Goal: Information Seeking & Learning: Learn about a topic

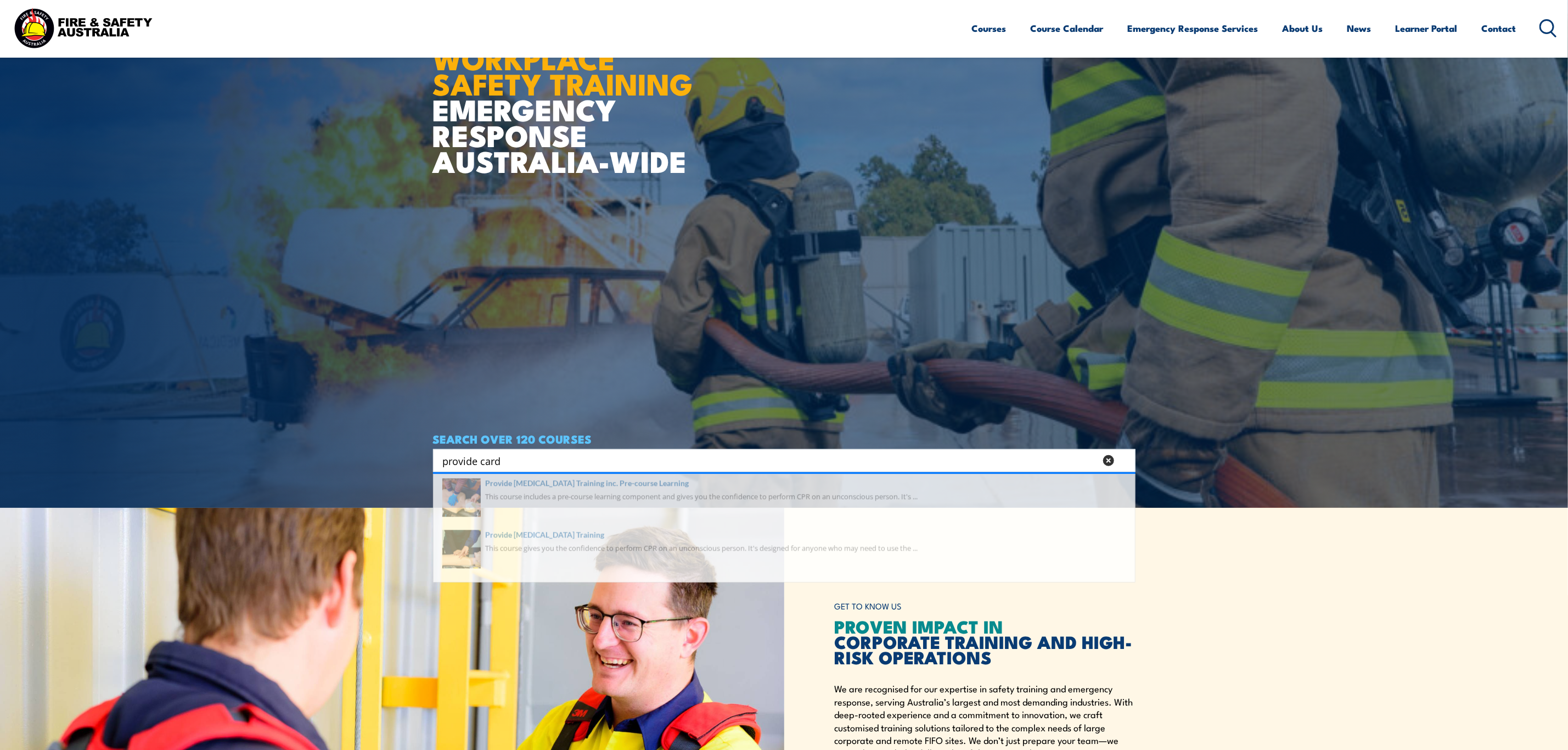
scroll to position [247, 0]
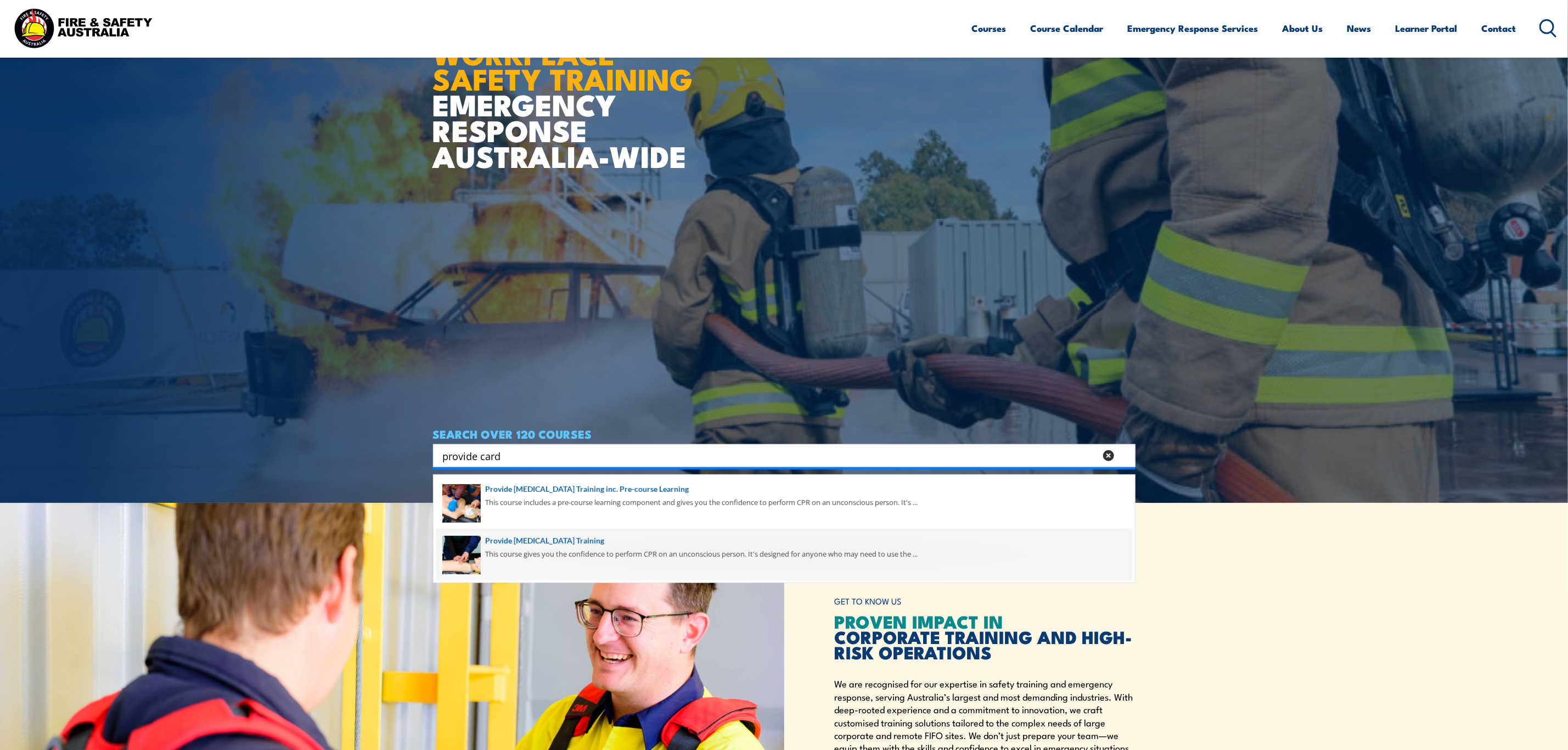
type input "provide card"
click at [667, 557] on span at bounding box center [784, 554] width 695 height 51
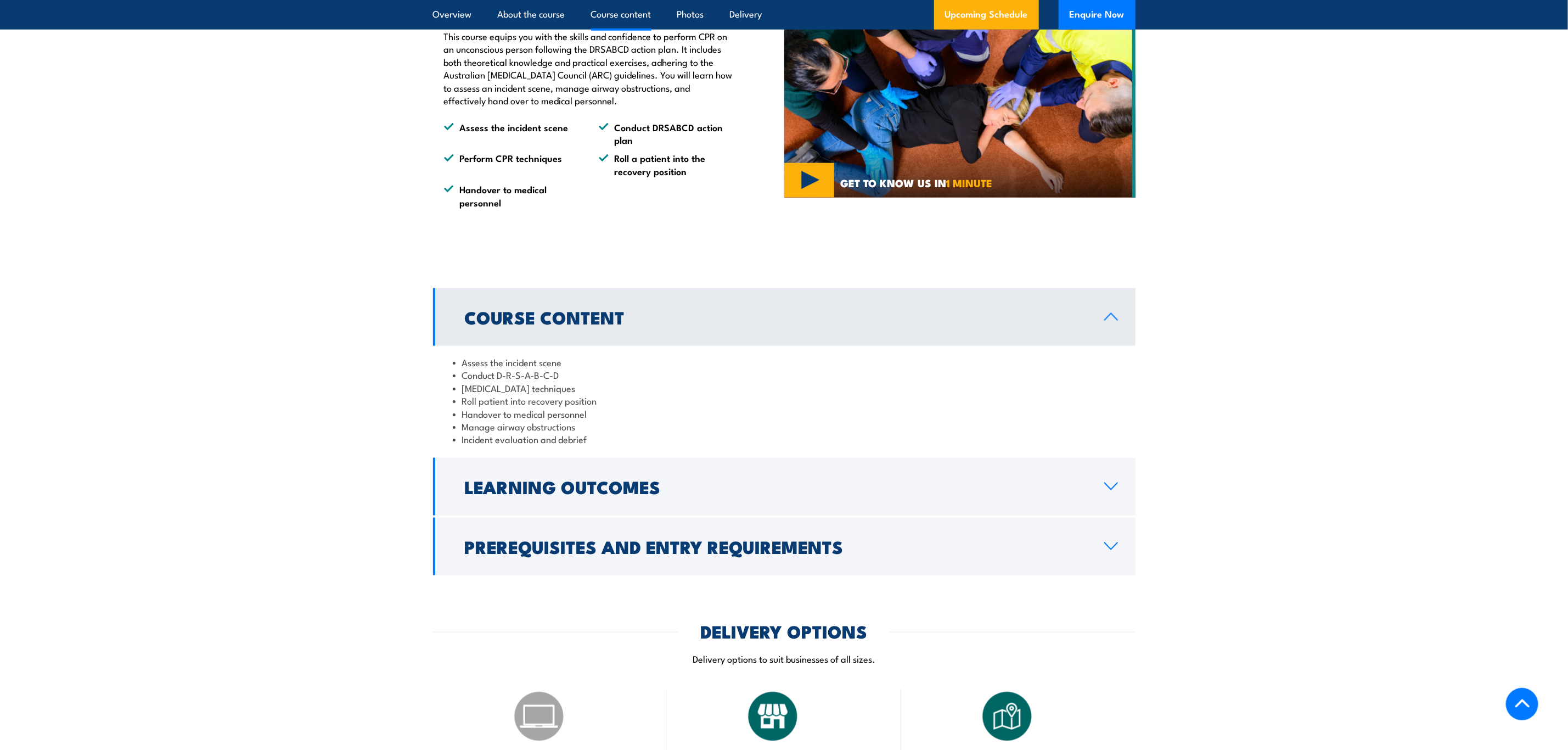
scroll to position [1318, 0]
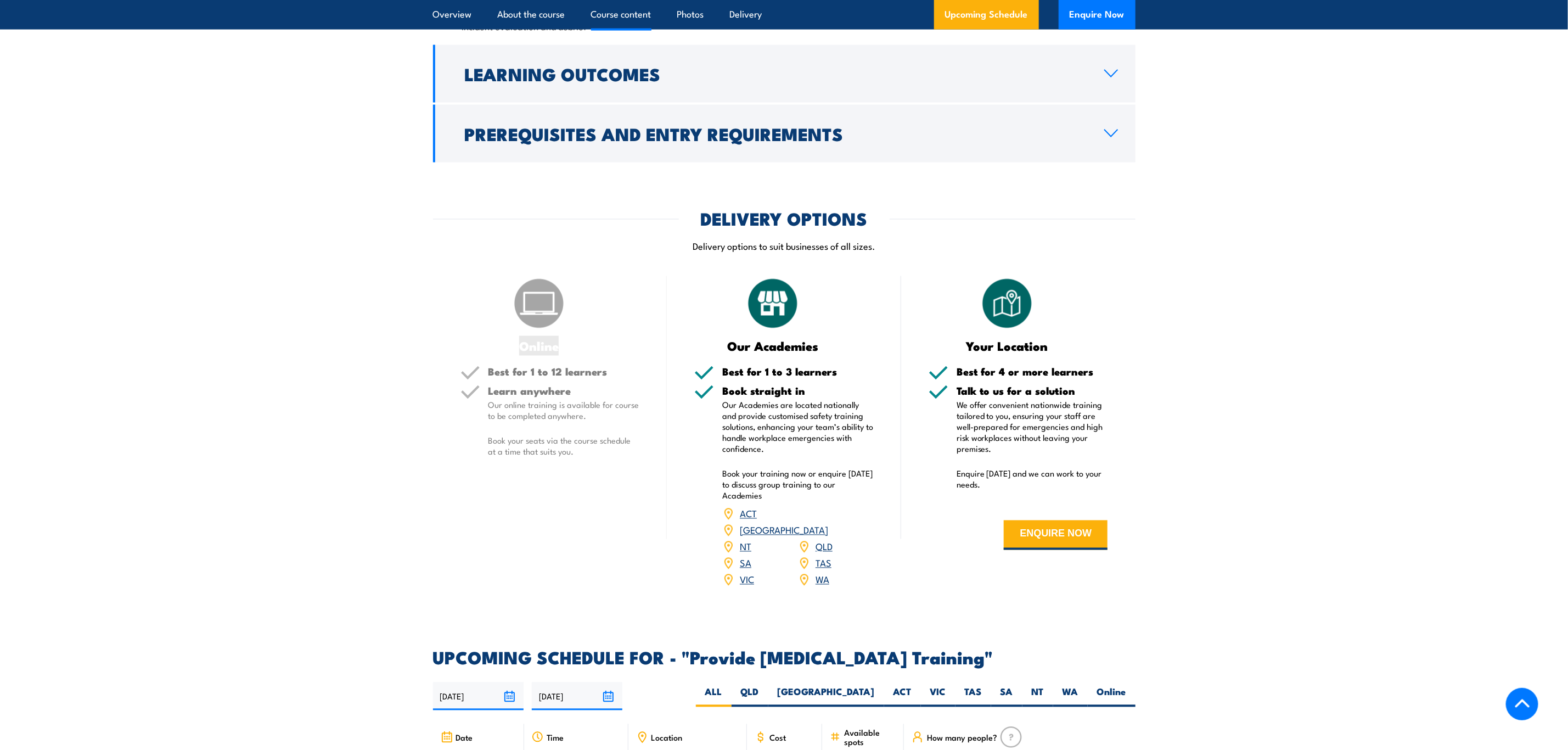
drag, startPoint x: 521, startPoint y: 365, endPoint x: 558, endPoint y: 366, distance: 37.0
click at [558, 353] on h3 "Online" at bounding box center [539, 346] width 158 height 13
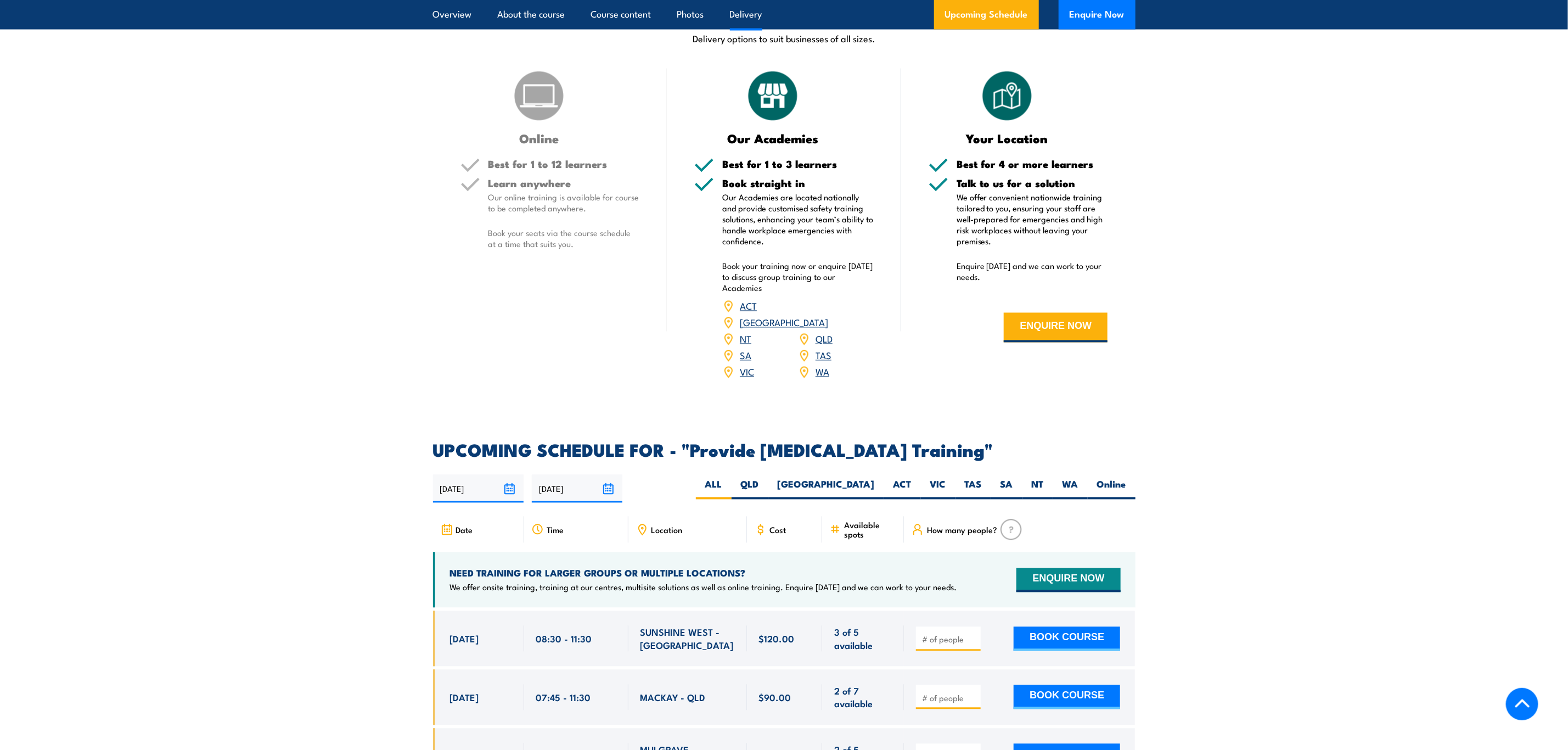
scroll to position [1482, 0]
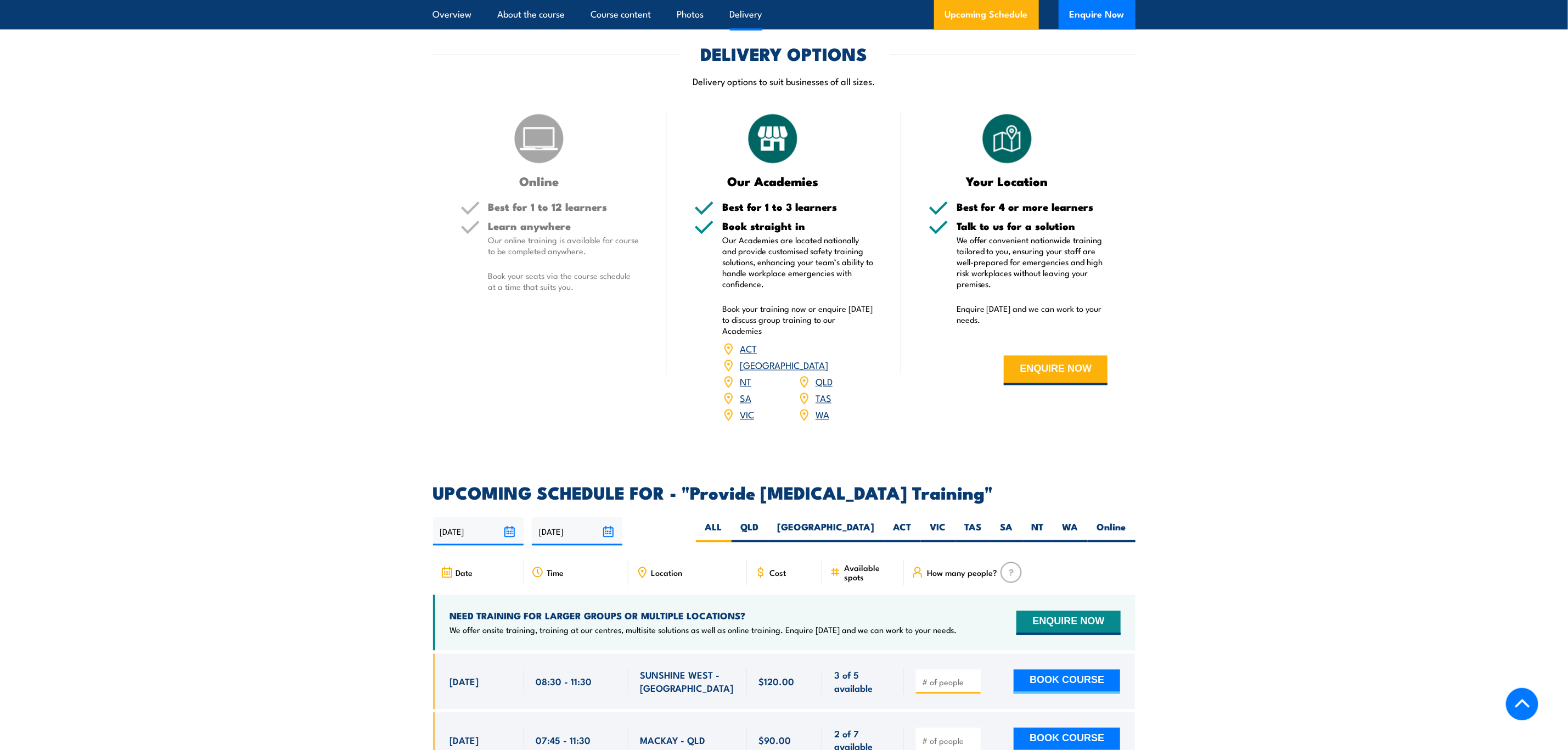
click at [580, 311] on div "Learn anywhere Our online training is available for course to be completed anyw…" at bounding box center [564, 266] width 151 height 90
